Goal: Task Accomplishment & Management: Manage account settings

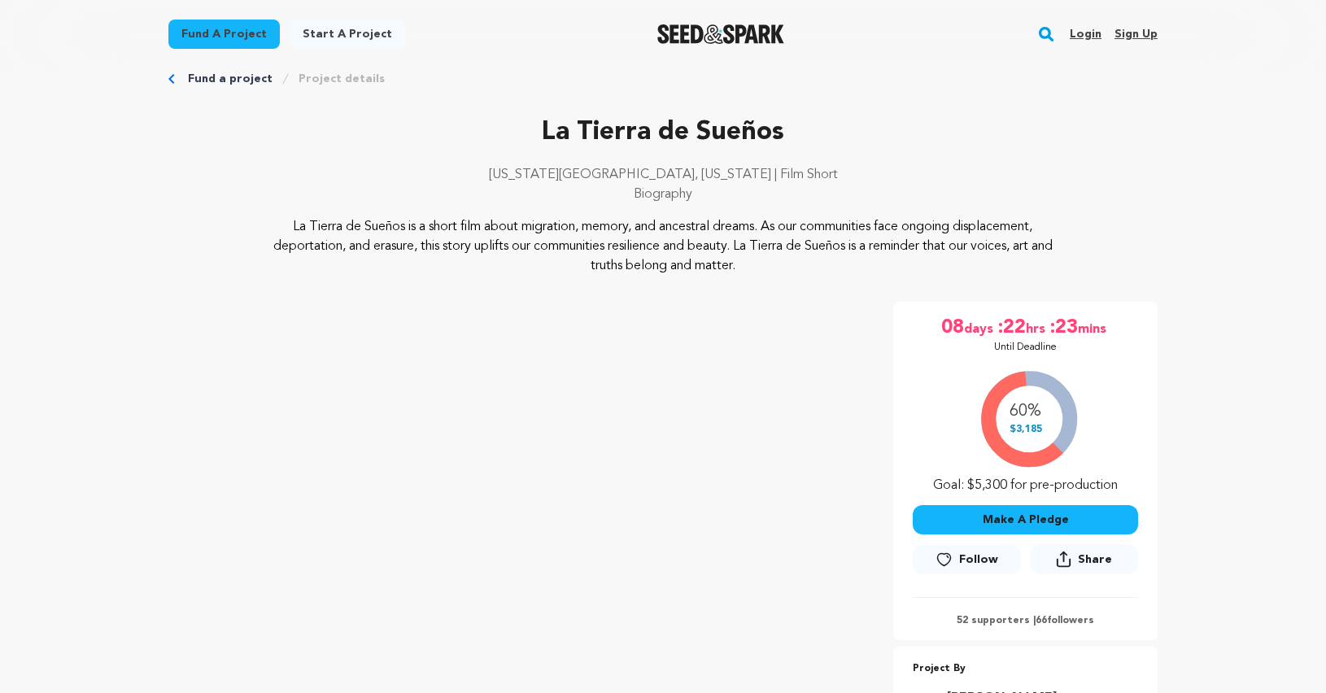
scroll to position [31, 0]
click at [1084, 40] on link "Login" at bounding box center [1086, 34] width 32 height 26
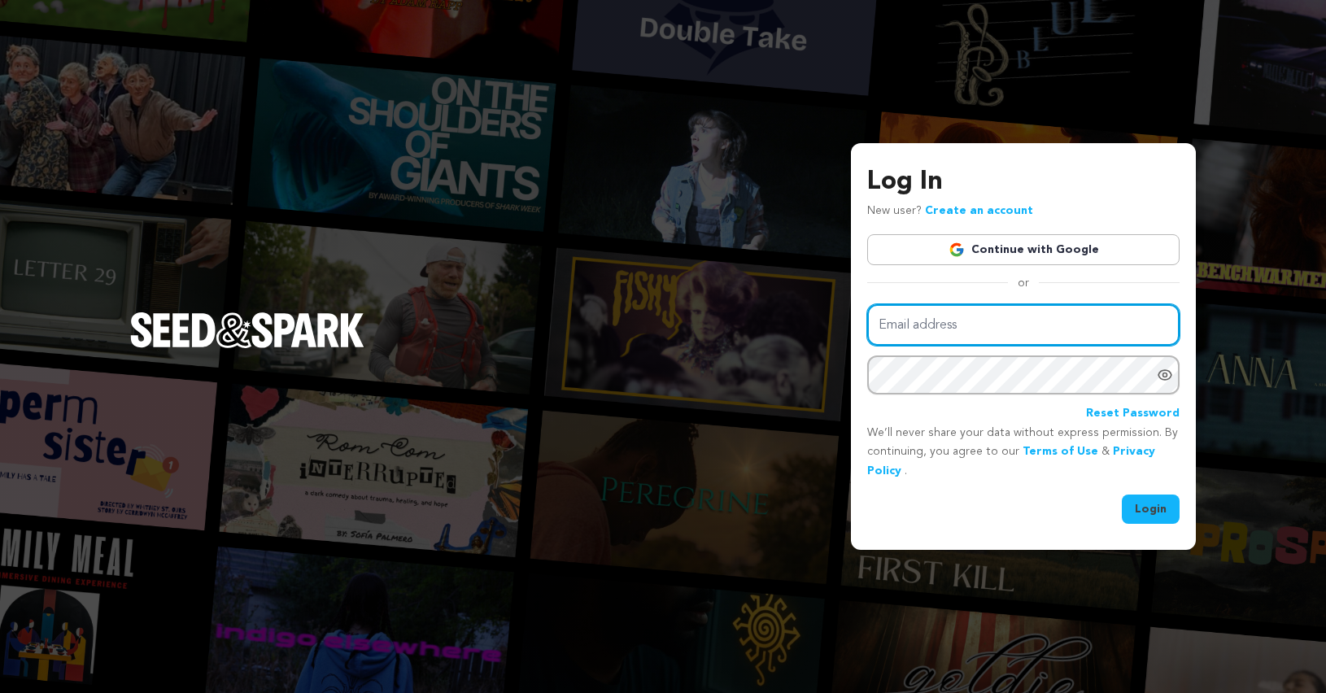
click at [927, 321] on input "Email address" at bounding box center [1023, 324] width 312 height 41
type input "jesseg.film@gmail.com"
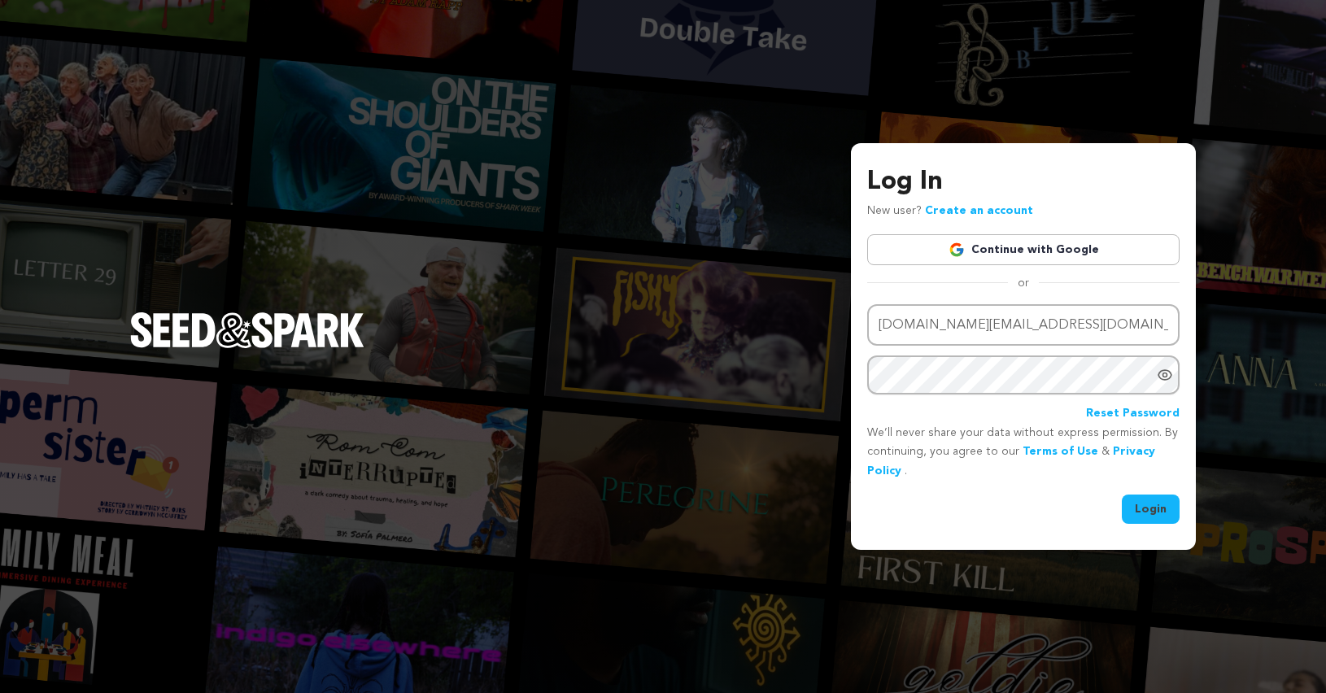
click at [1148, 509] on button "Login" at bounding box center [1151, 509] width 58 height 29
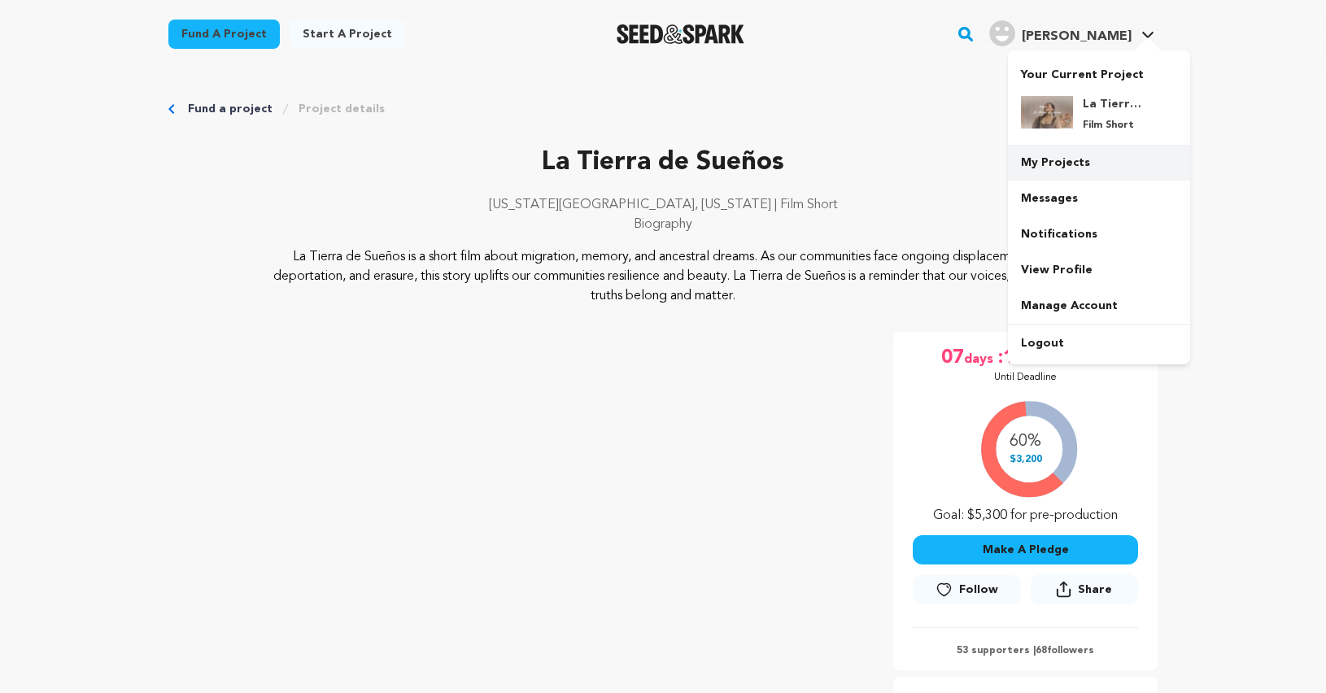
click at [1080, 172] on link "My Projects" at bounding box center [1099, 163] width 182 height 36
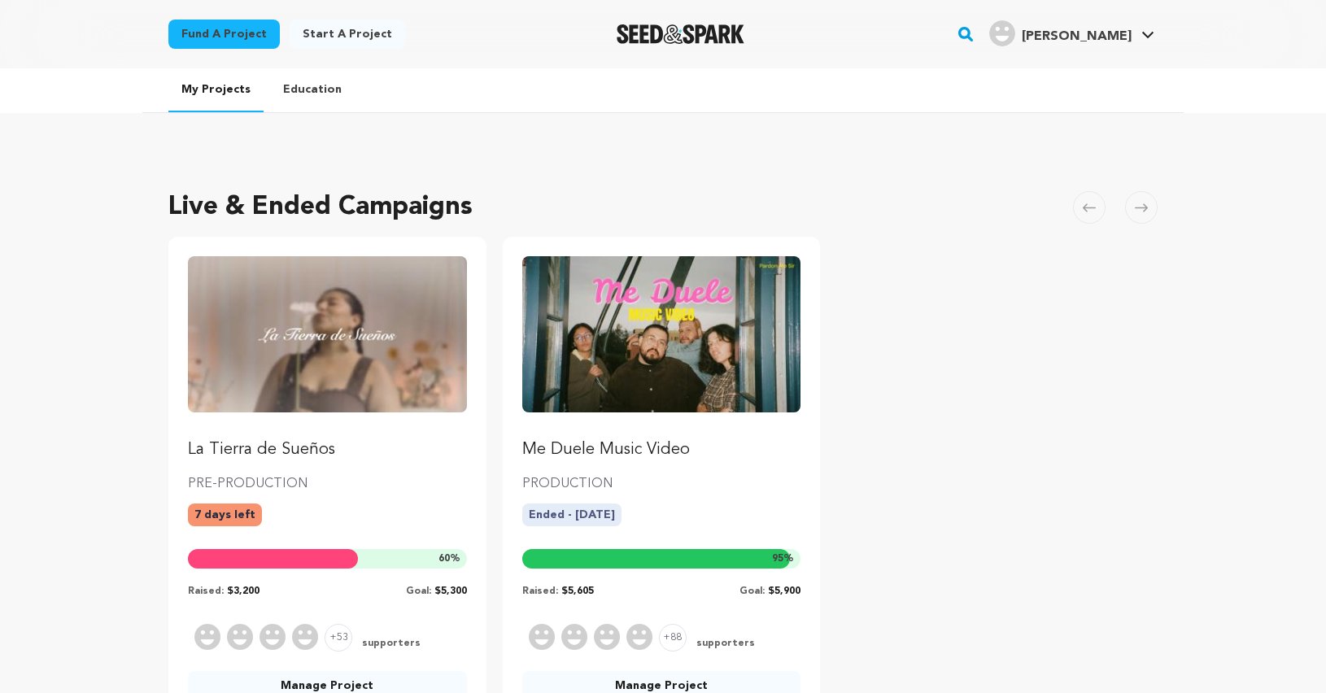
click at [595, 444] on p "Me Duele Music Video" at bounding box center [661, 450] width 279 height 23
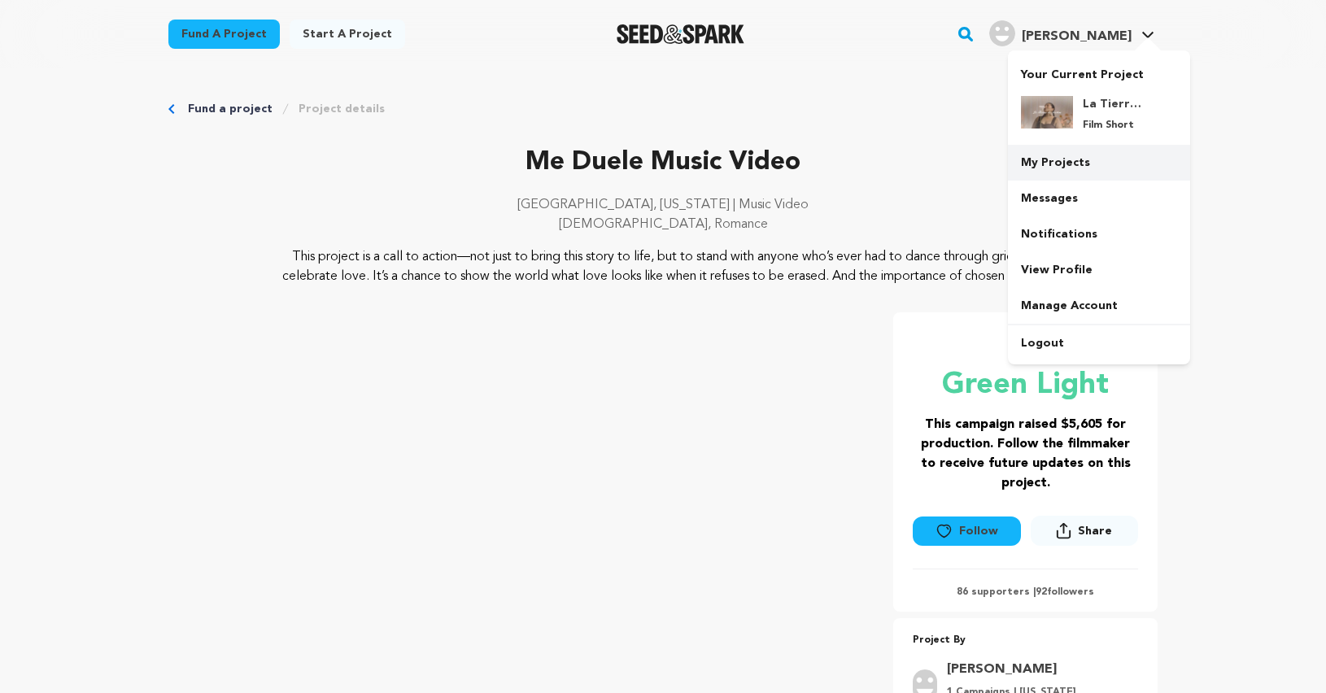
click at [1063, 168] on link "My Projects" at bounding box center [1099, 163] width 182 height 36
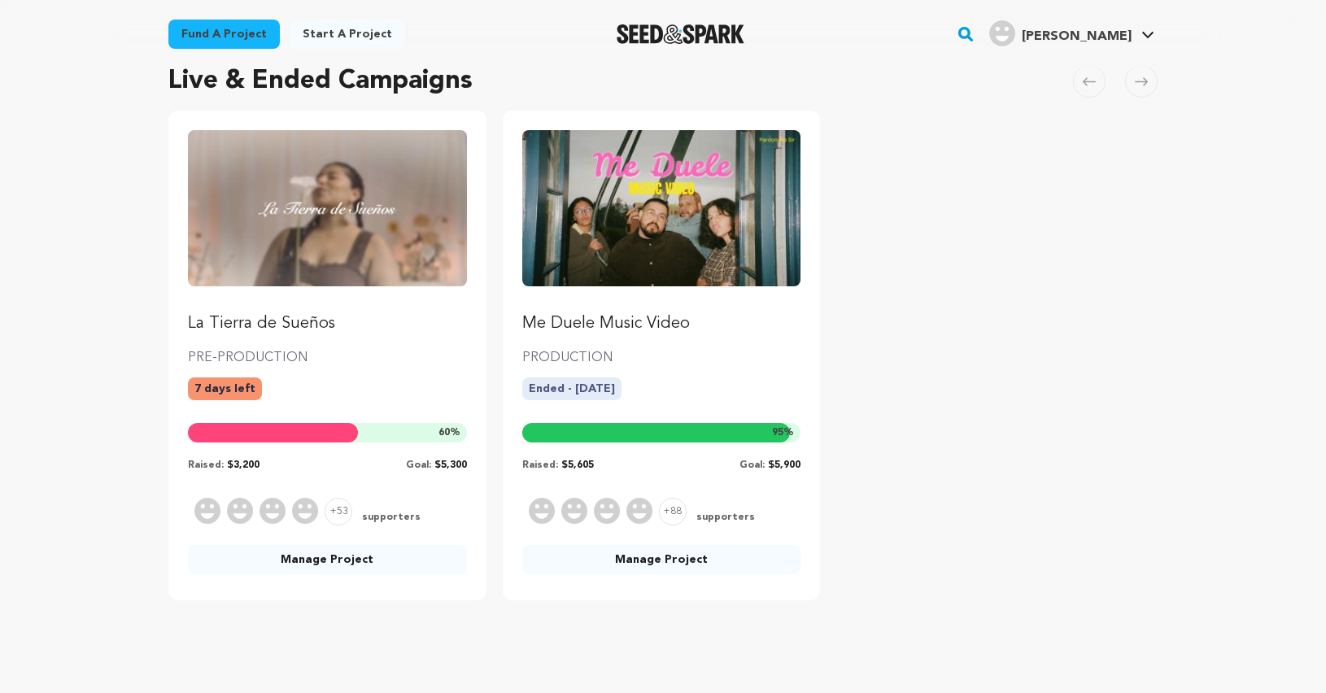
scroll to position [167, 0]
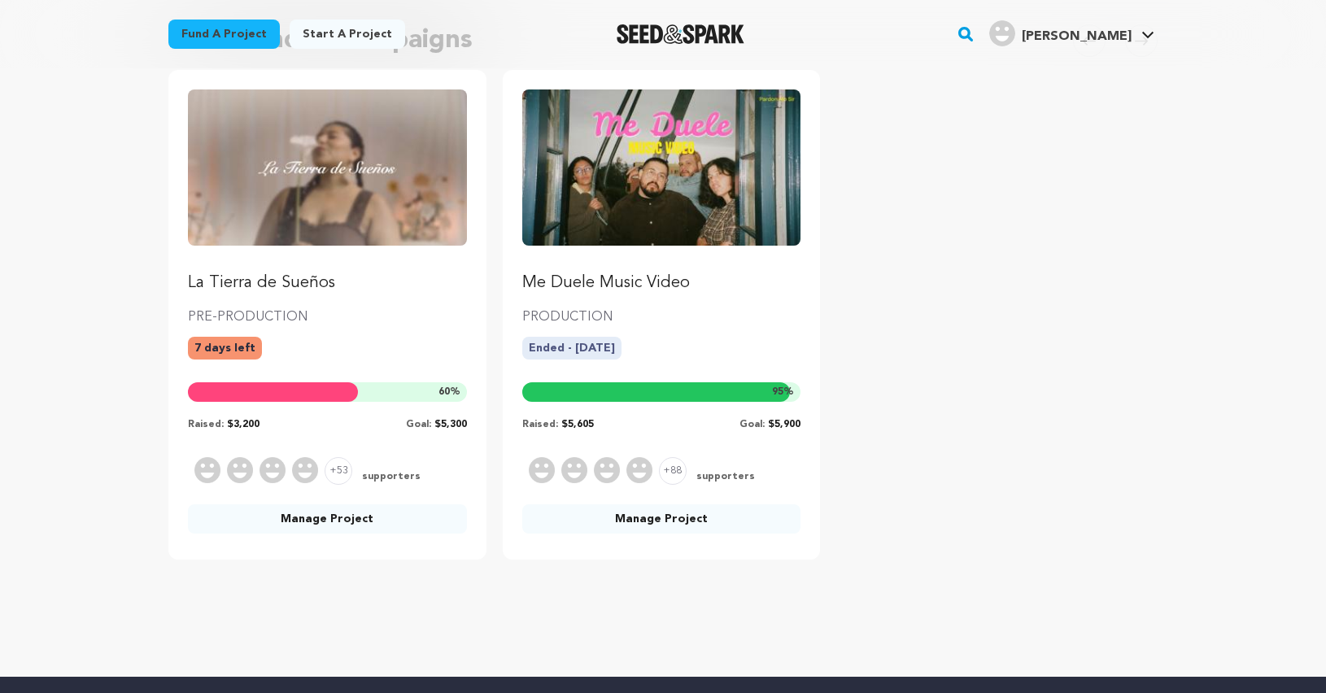
click at [653, 521] on link "Manage Project" at bounding box center [661, 518] width 279 height 29
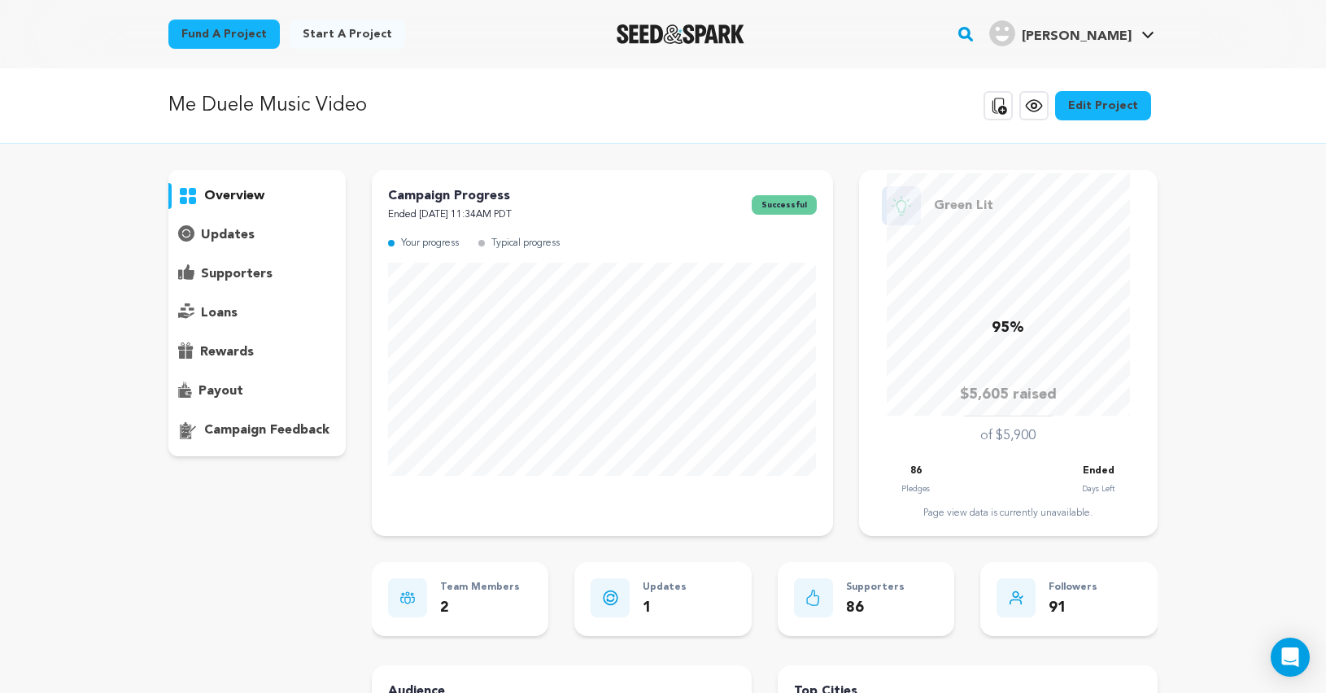
click at [225, 398] on p "payout" at bounding box center [221, 392] width 45 height 20
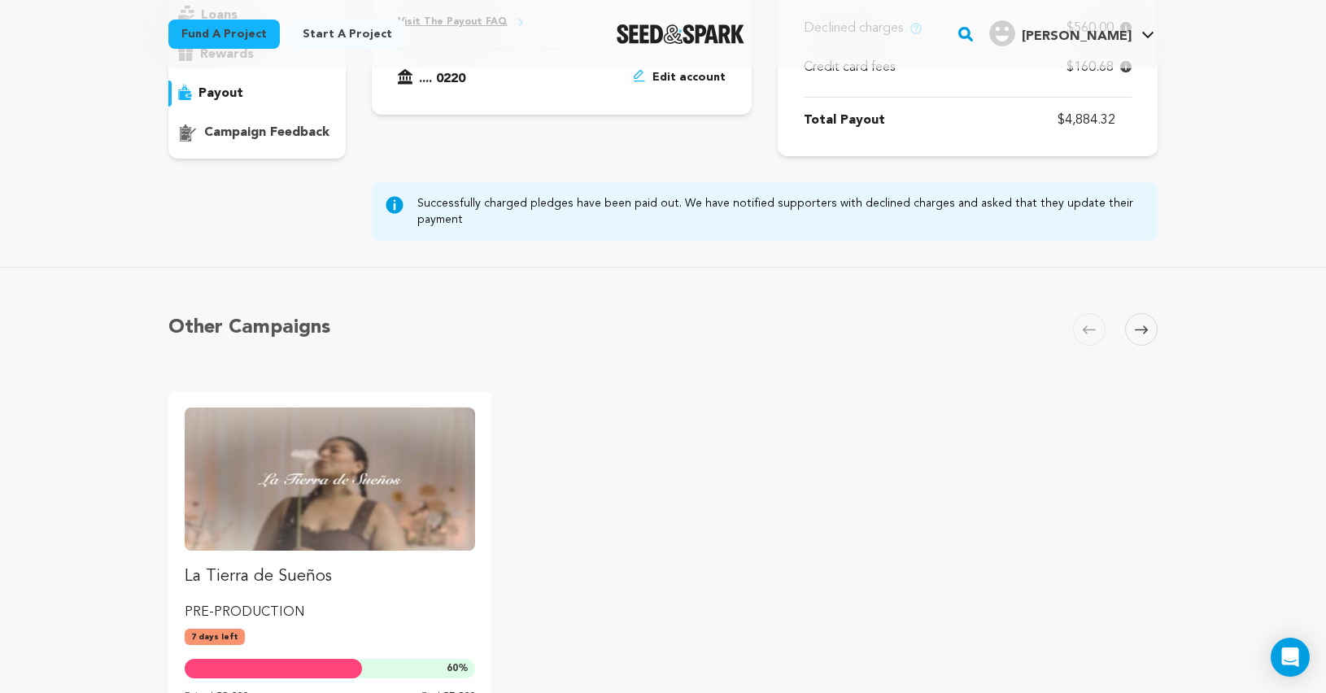
scroll to position [306, 0]
